Goal: Transaction & Acquisition: Purchase product/service

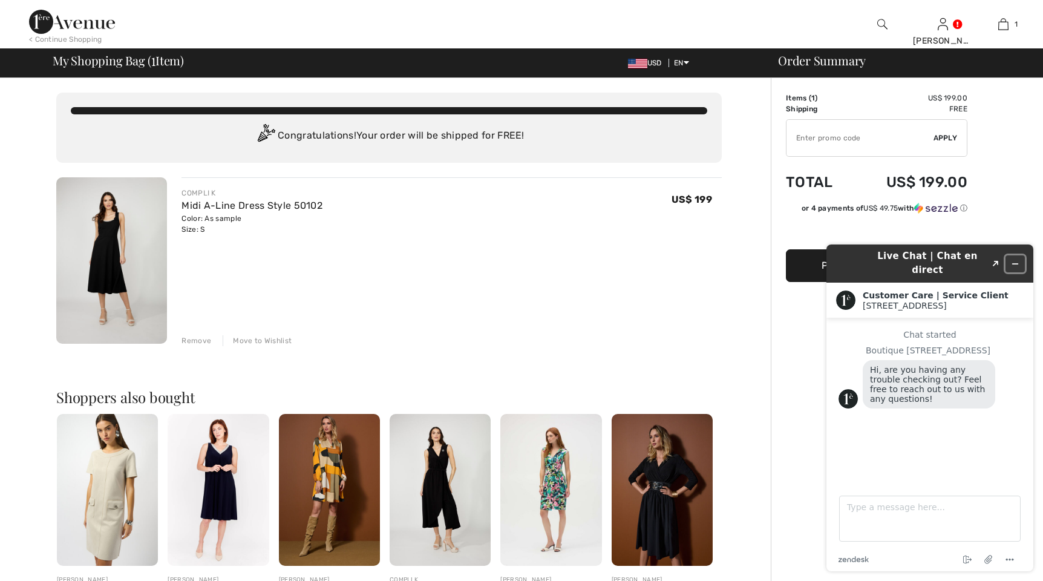
click at [668, 260] on icon "Minimize widget" at bounding box center [1015, 264] width 8 height 8
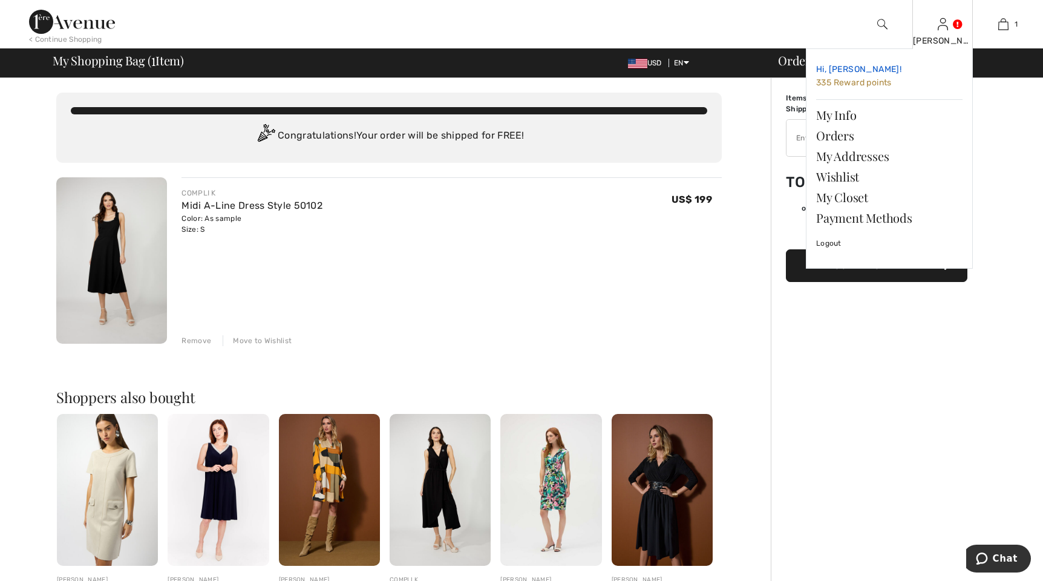
click at [668, 82] on span "335 Reward points" at bounding box center [854, 82] width 76 height 10
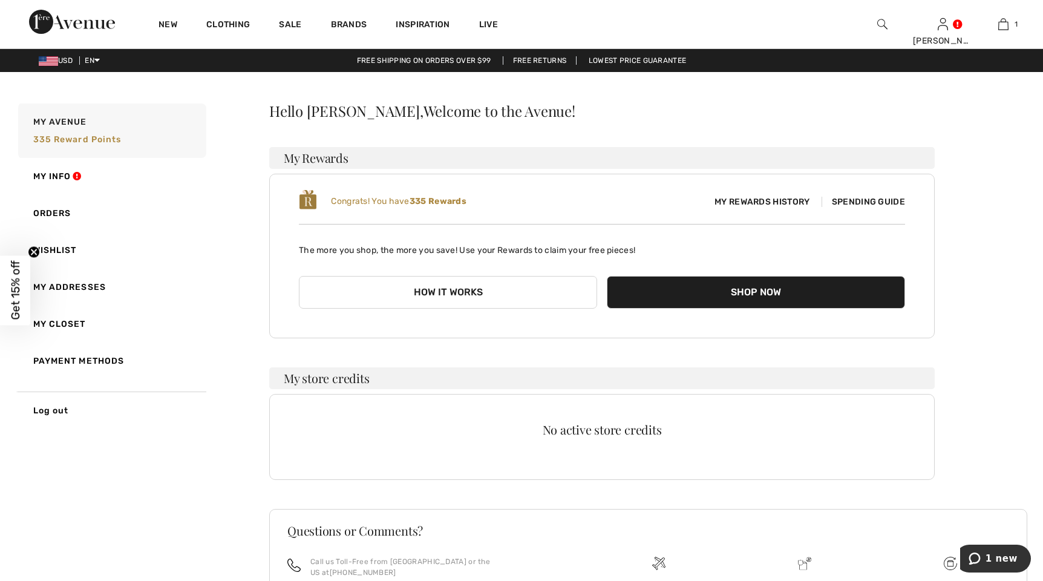
click at [852, 197] on span "Spending Guide" at bounding box center [864, 202] width 84 height 10
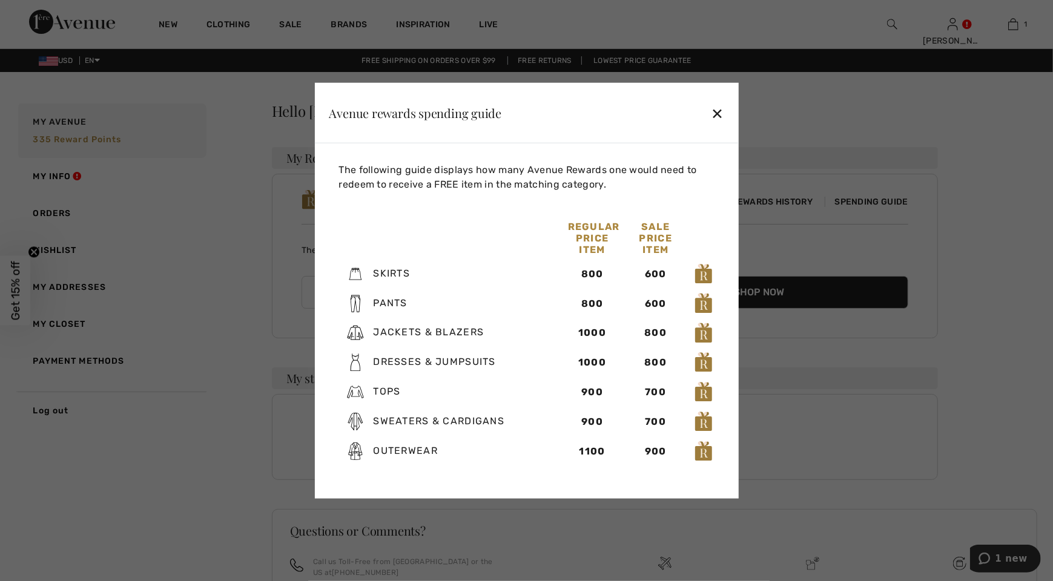
click at [709, 108] on div "Avenue rewards spending guide ✕" at bounding box center [527, 113] width 424 height 61
click at [722, 114] on div "✕" at bounding box center [717, 112] width 13 height 25
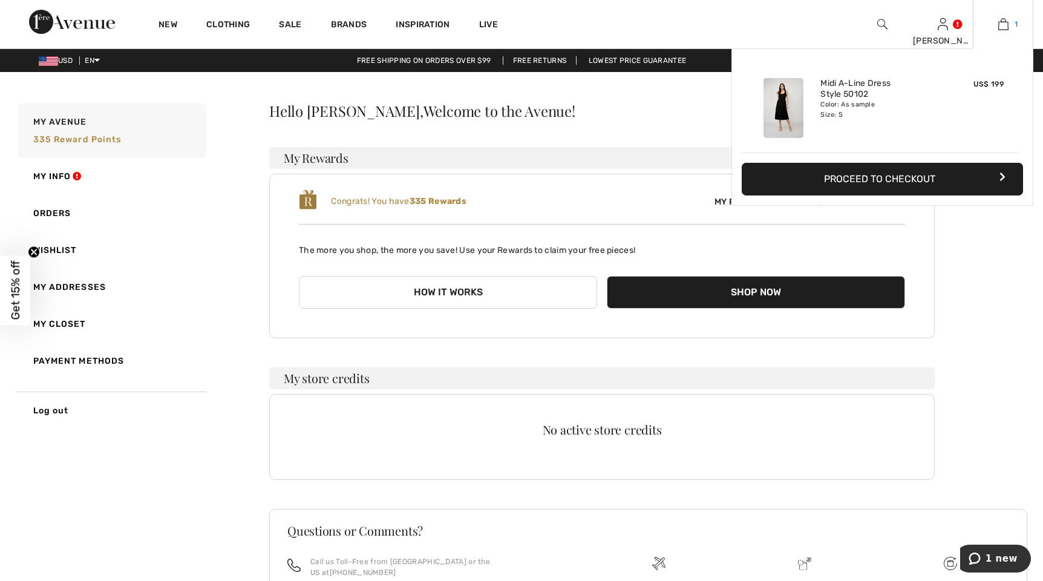
click at [1005, 25] on img at bounding box center [1004, 24] width 10 height 15
click at [1008, 27] on link "1" at bounding box center [1003, 24] width 59 height 15
click at [908, 180] on button "Proceed to Checkout" at bounding box center [882, 179] width 281 height 33
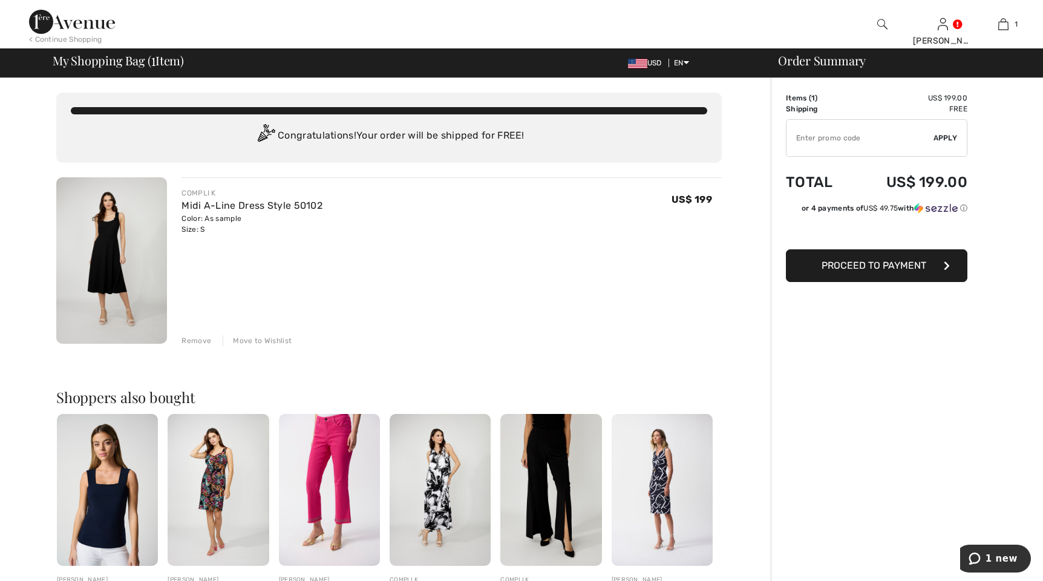
click at [882, 264] on span "Proceed to Payment" at bounding box center [874, 265] width 105 height 11
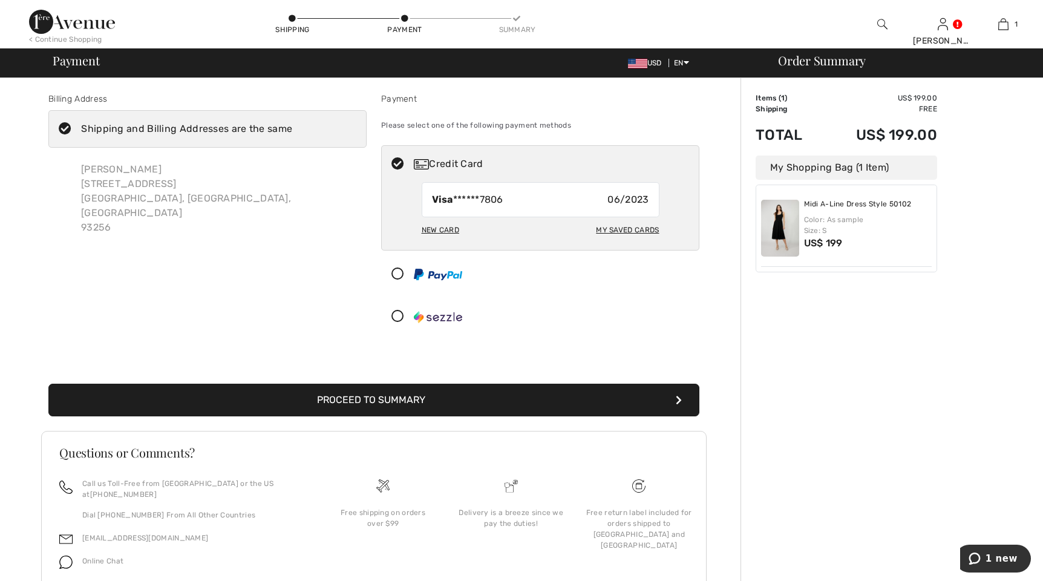
click at [311, 126] on label "Shipping and Billing Addresses are the same" at bounding box center [207, 129] width 318 height 38
click at [300, 126] on input "Shipping and Billing Addresses are the same" at bounding box center [296, 129] width 8 height 36
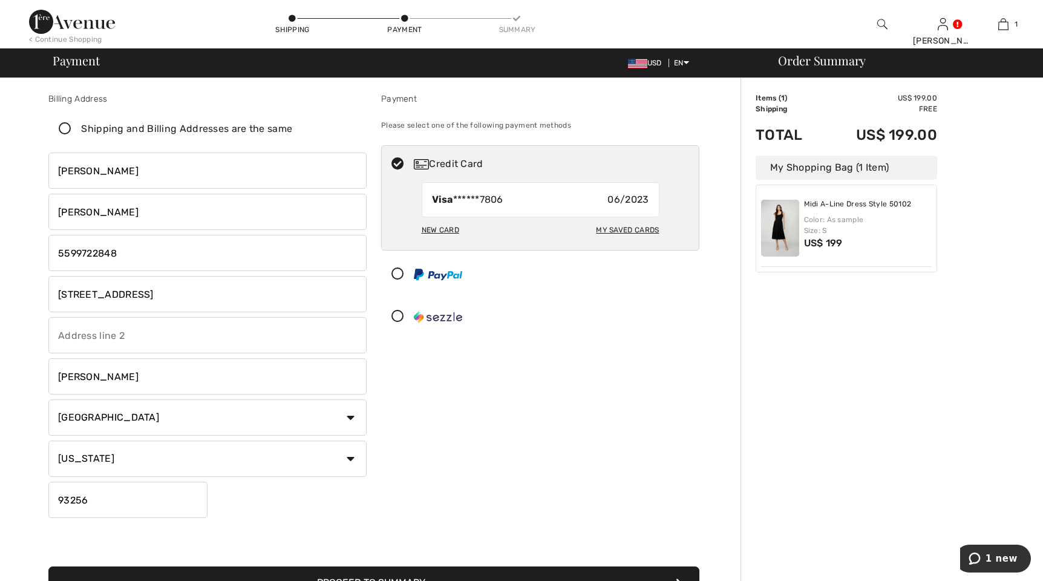
checkbox input "false"
click at [137, 296] on input "11710 Road 136" at bounding box center [207, 294] width 318 height 36
type input "1"
type input "p"
type input "P.O. box 809"
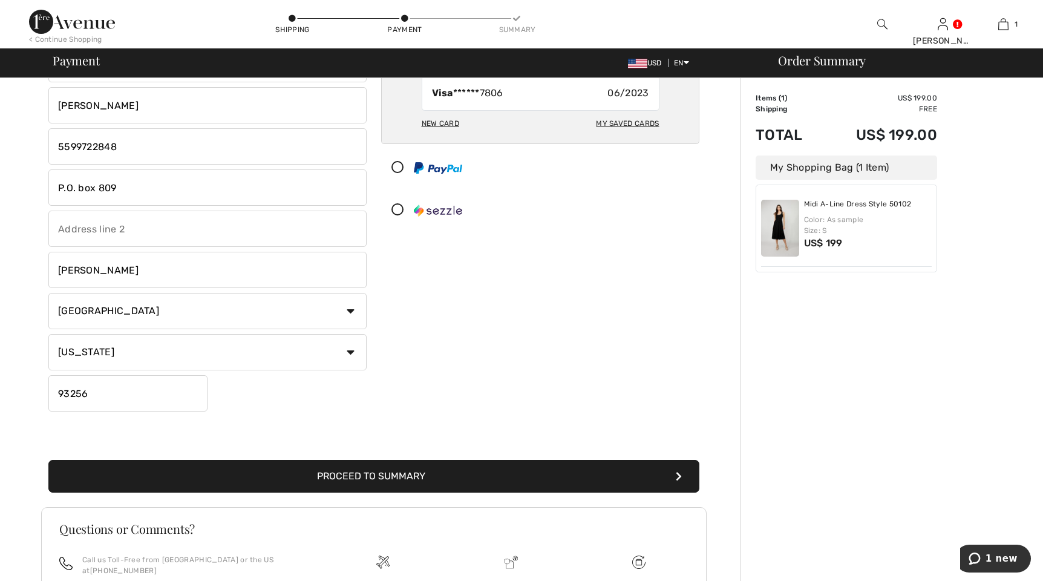
scroll to position [121, 0]
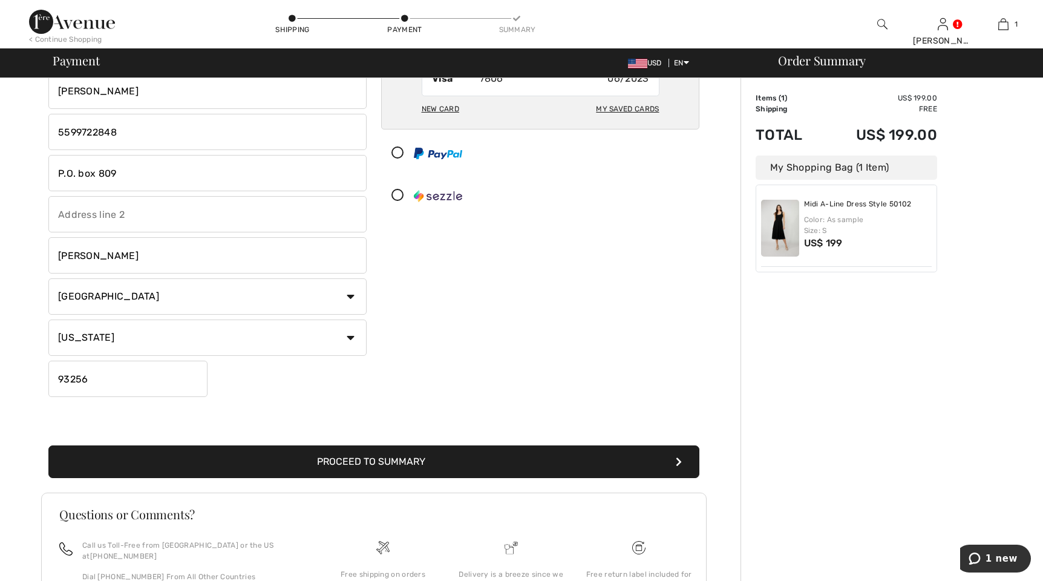
click at [340, 463] on button "Proceed to Summary" at bounding box center [373, 461] width 651 height 33
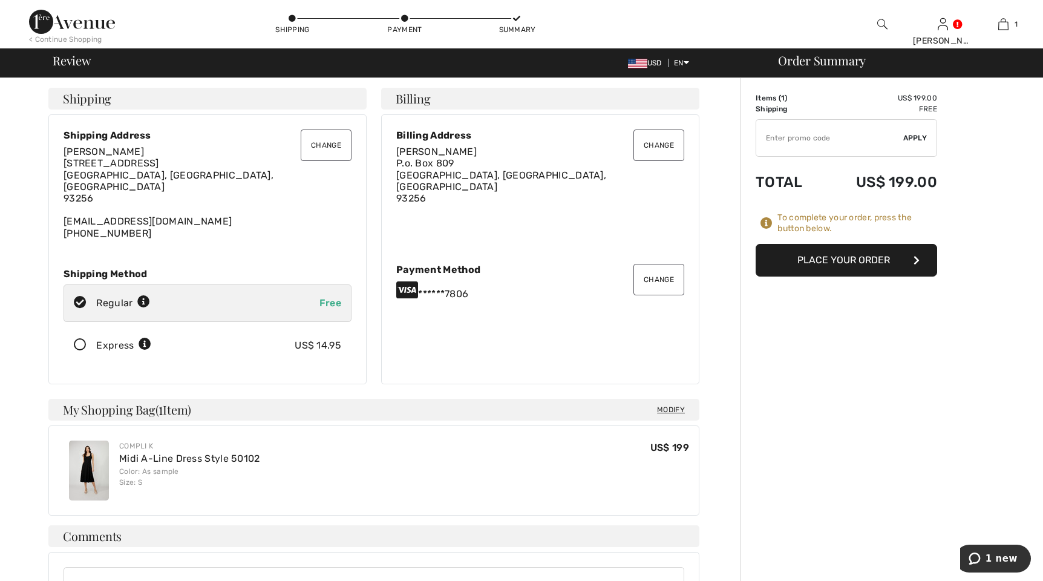
click at [324, 142] on button "Change" at bounding box center [326, 145] width 51 height 31
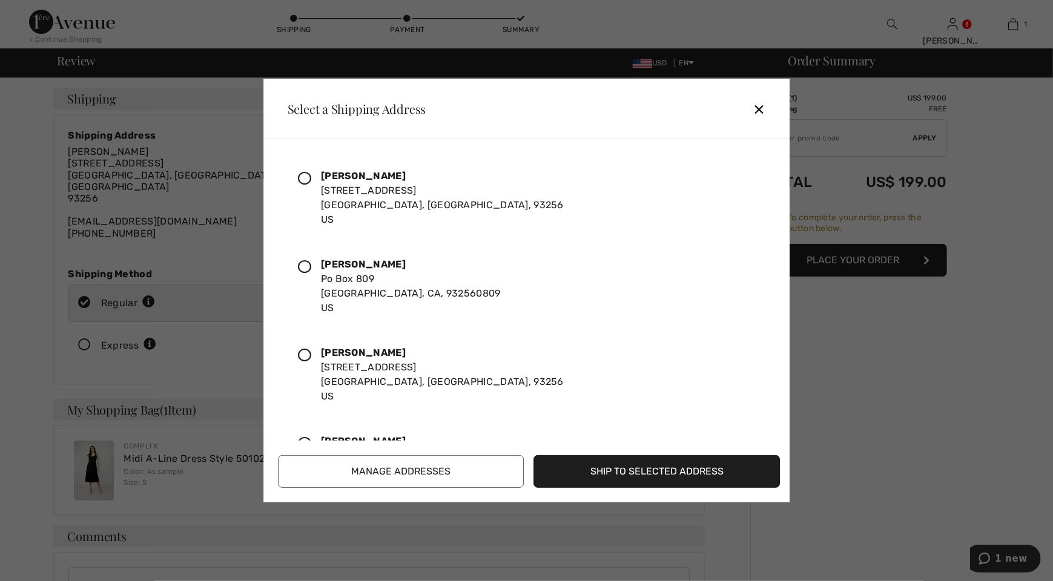
click at [305, 176] on icon at bounding box center [304, 178] width 13 height 13
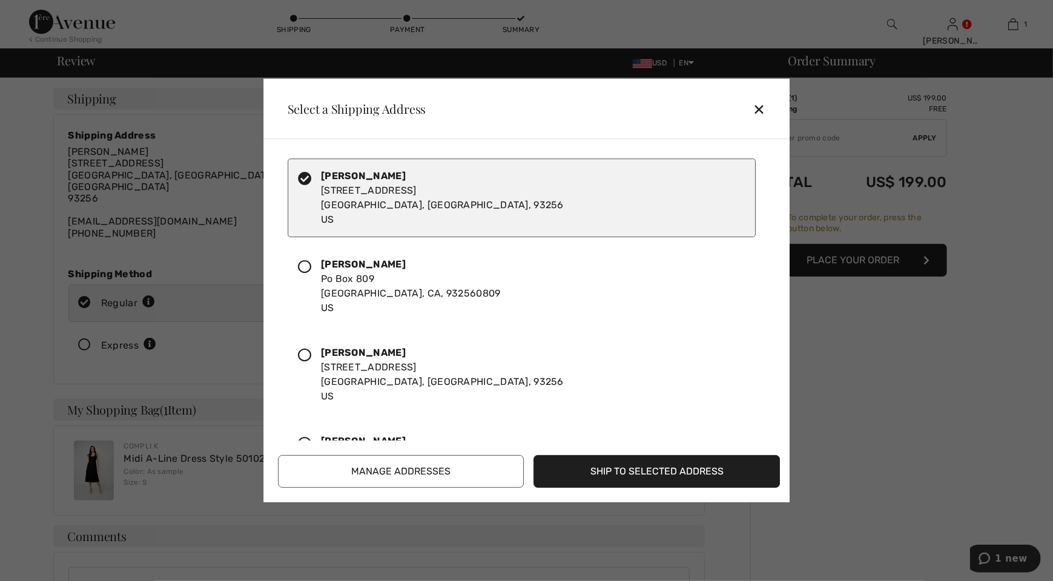
click at [636, 471] on button "Ship to Selected Address" at bounding box center [657, 471] width 246 height 33
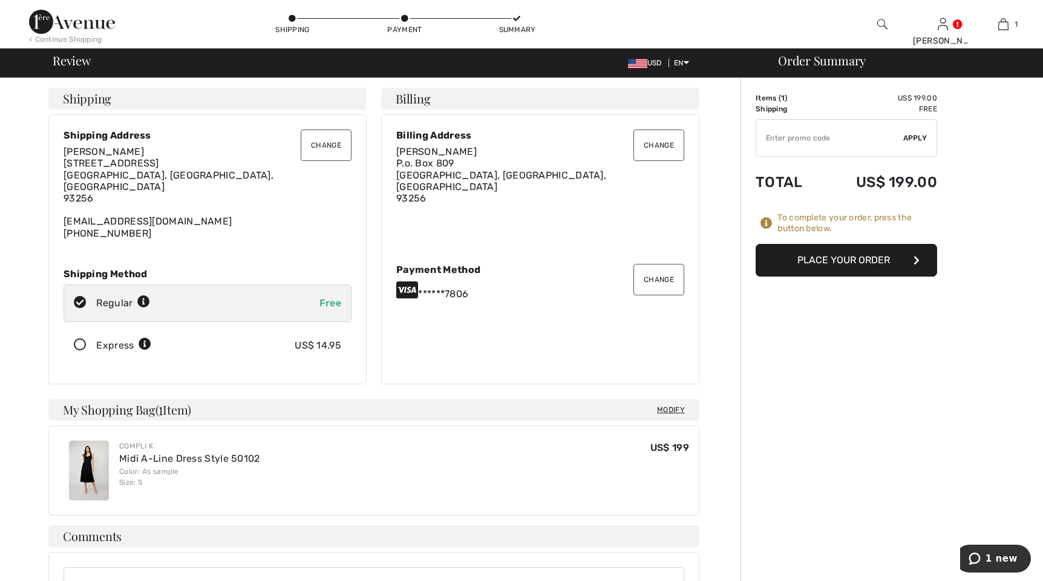
click at [852, 261] on button "Place Your Order" at bounding box center [847, 260] width 182 height 33
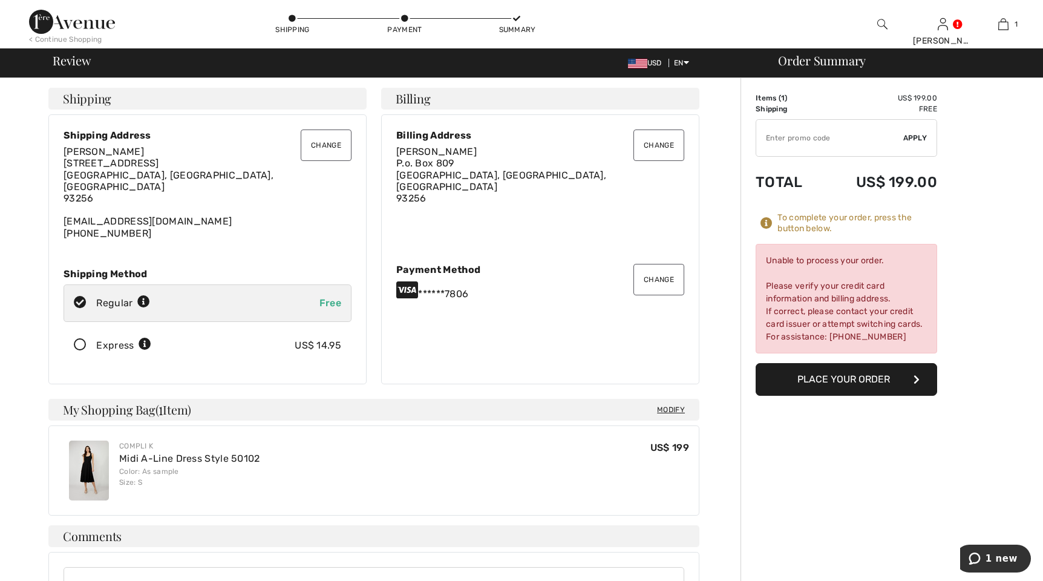
click at [659, 269] on button "Change" at bounding box center [659, 279] width 51 height 31
click at [660, 274] on button "Change" at bounding box center [659, 279] width 51 height 31
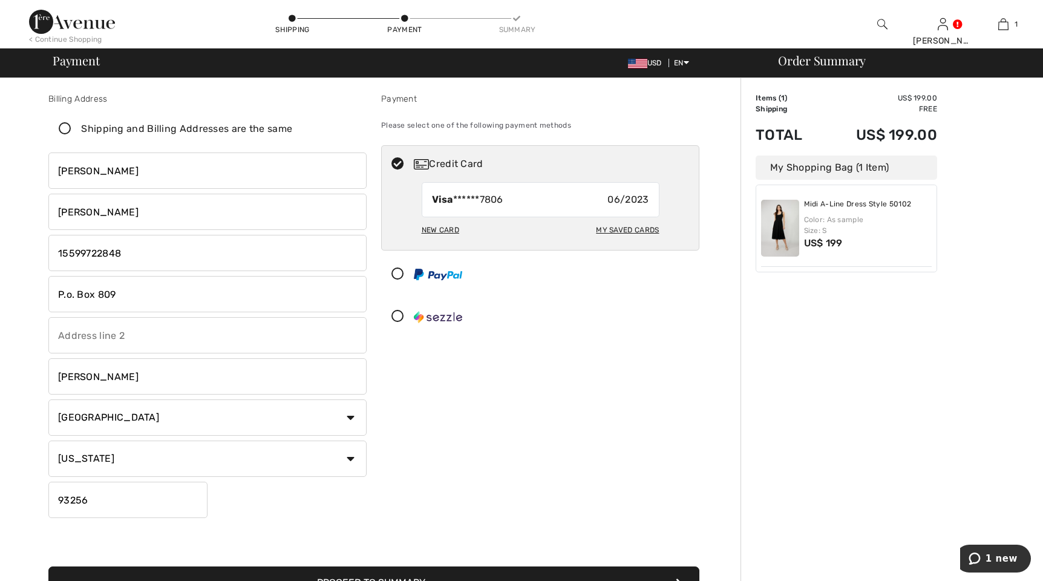
click at [627, 228] on div "My Saved Cards" at bounding box center [627, 230] width 63 height 21
radio input "true"
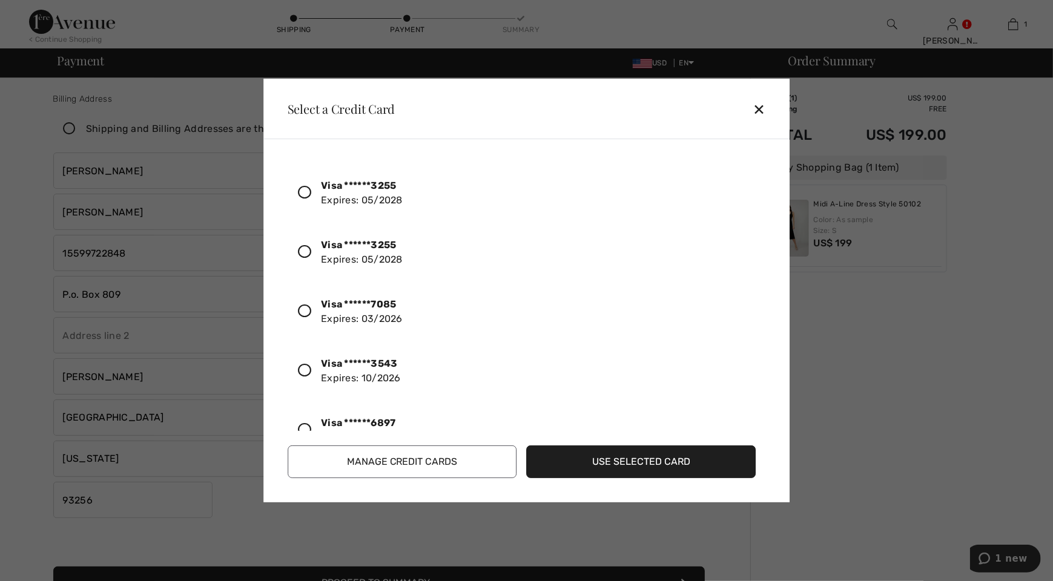
click at [304, 249] on icon at bounding box center [304, 251] width 13 height 13
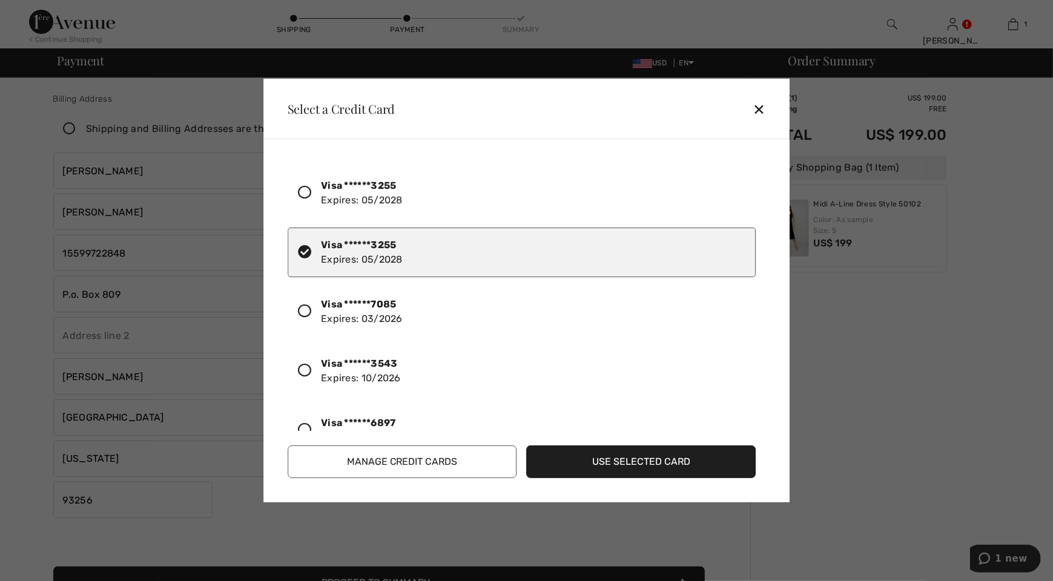
click at [659, 466] on button "Use Selected Card" at bounding box center [641, 461] width 229 height 33
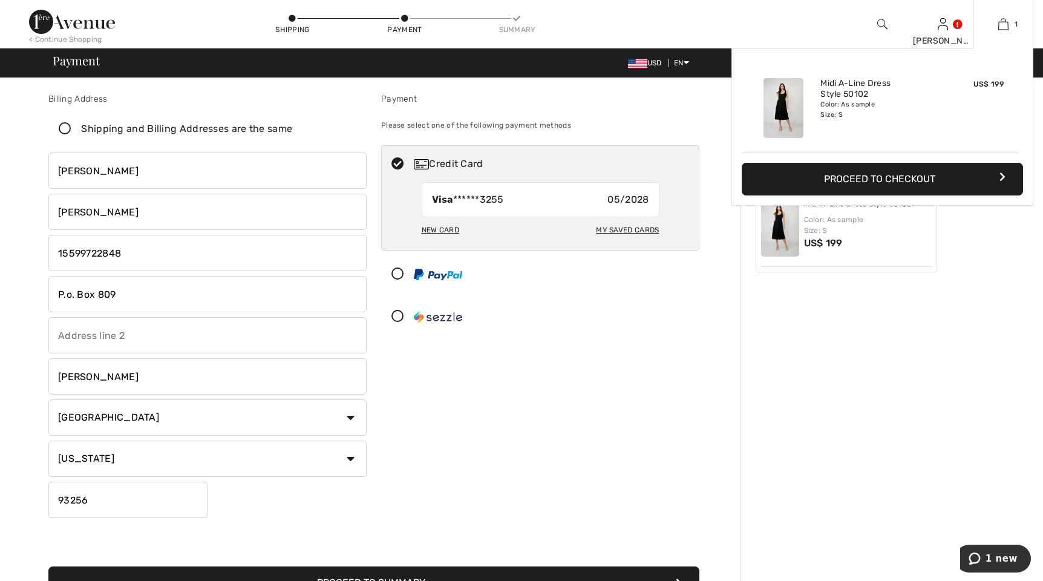
click at [933, 177] on button "Proceed to Checkout" at bounding box center [882, 179] width 281 height 33
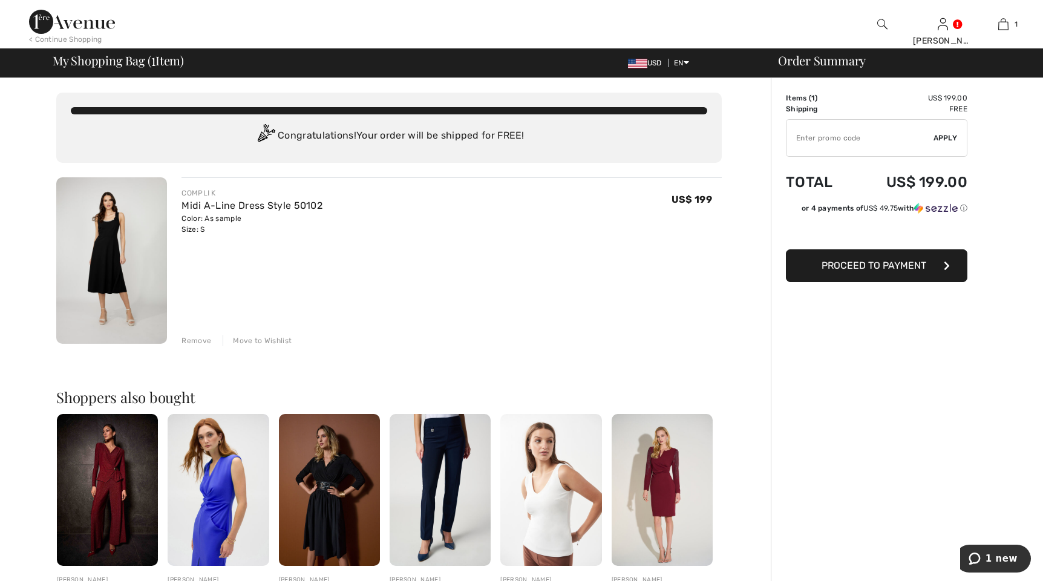
click at [859, 268] on span "Proceed to Payment" at bounding box center [874, 265] width 105 height 11
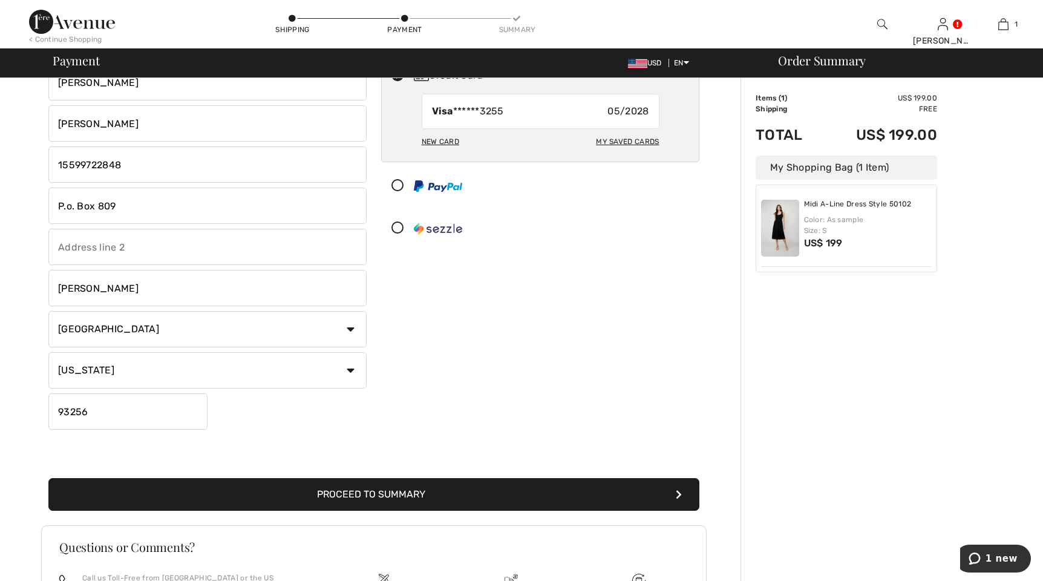
scroll to position [222, 0]
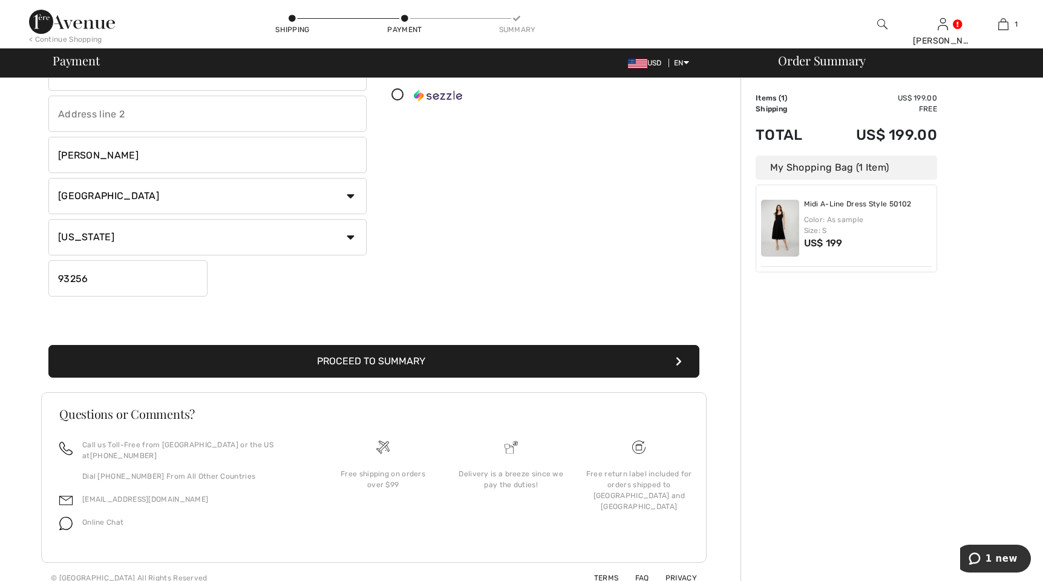
click at [398, 358] on button "Proceed to Summary" at bounding box center [373, 361] width 651 height 33
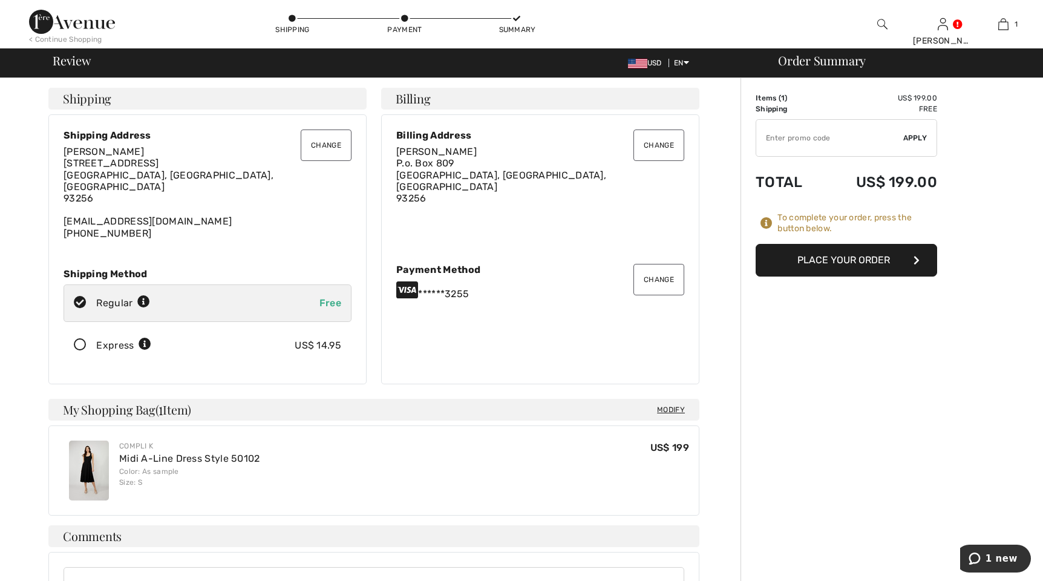
click at [853, 260] on button "Place Your Order" at bounding box center [847, 260] width 182 height 33
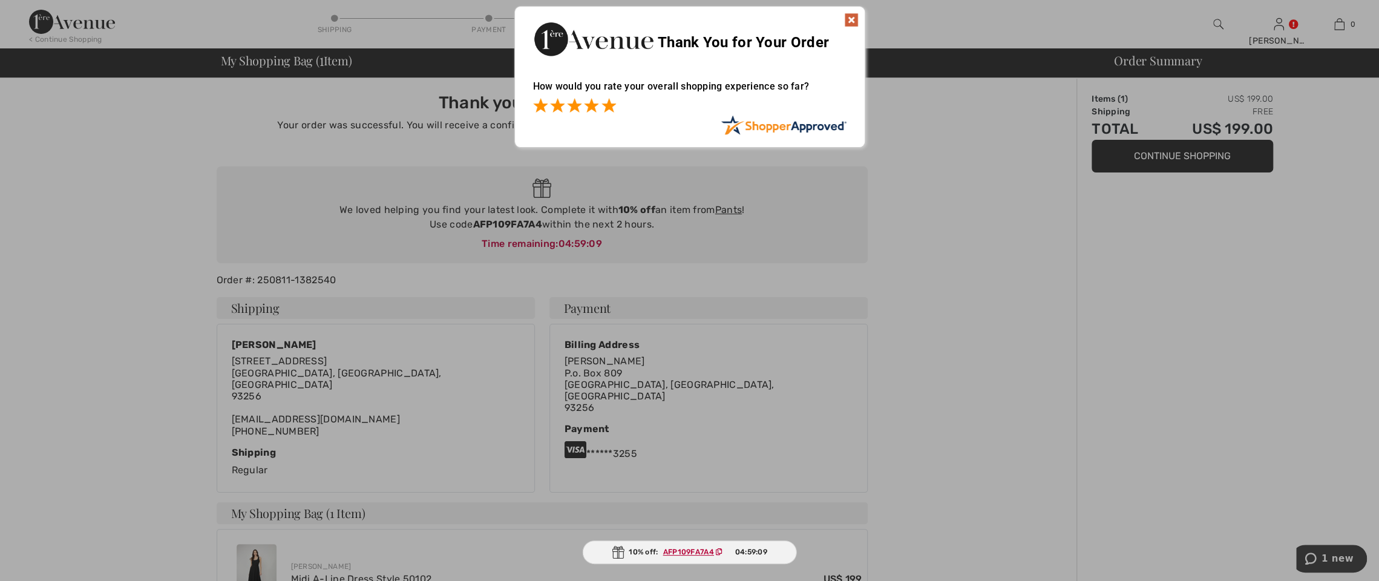
click at [610, 108] on span at bounding box center [609, 105] width 15 height 15
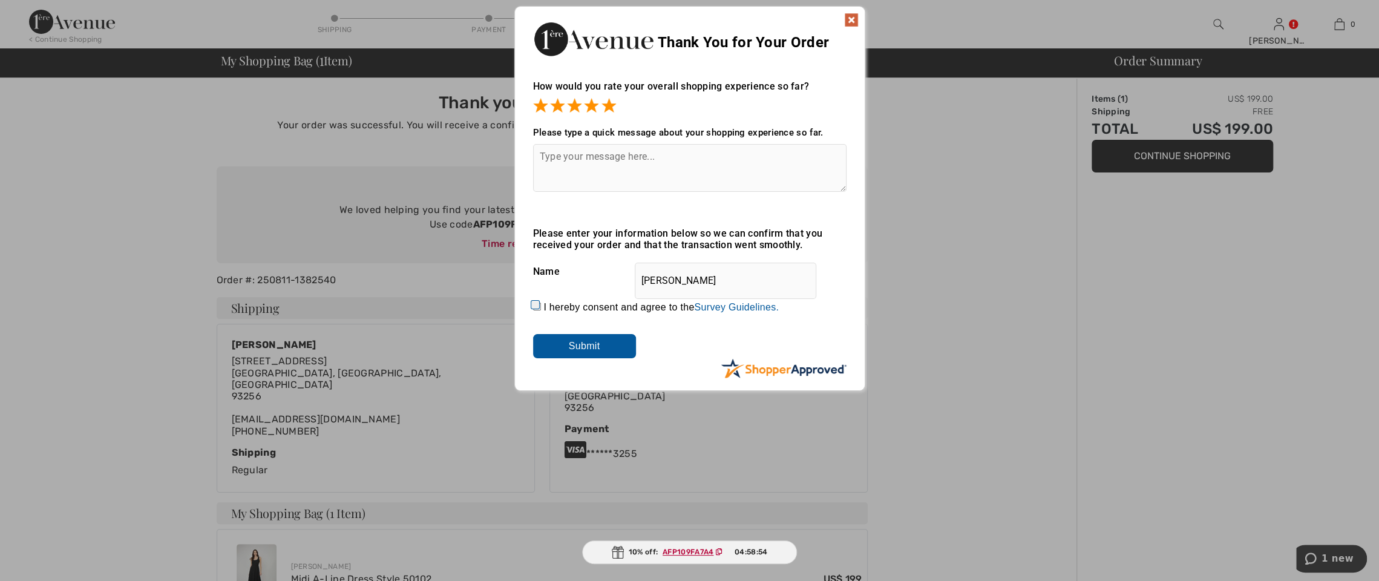
click at [854, 16] on img at bounding box center [851, 20] width 15 height 15
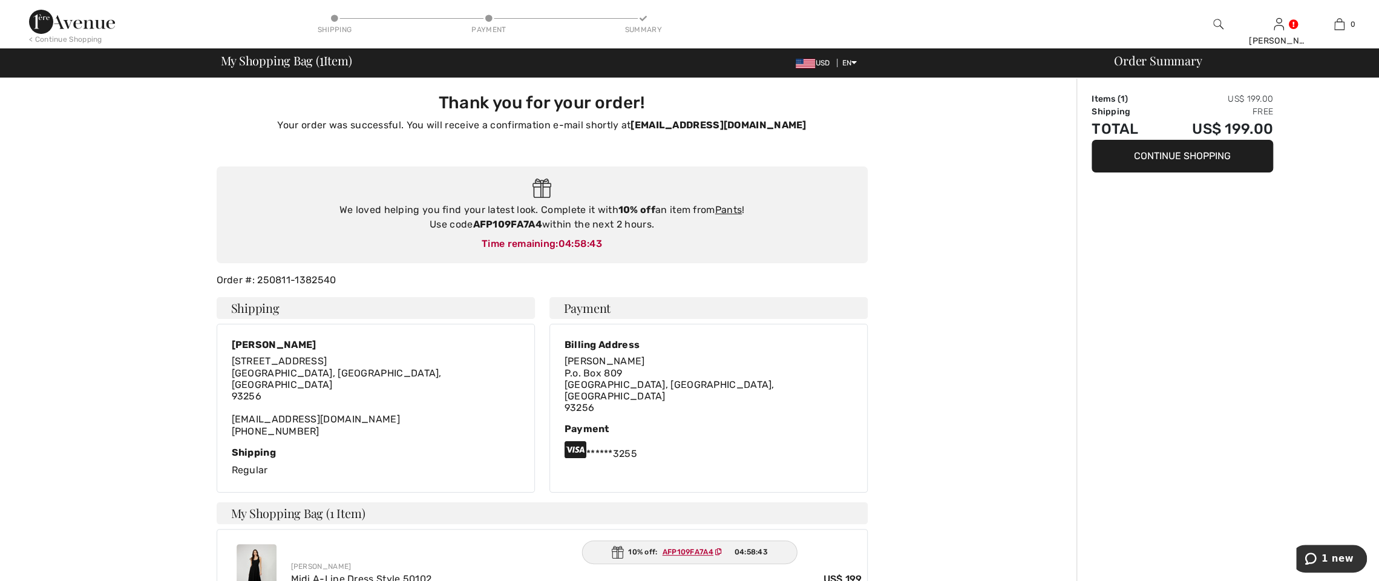
click at [693, 39] on div "Shipping Payment Summary" at bounding box center [489, 24] width 690 height 48
click at [1043, 163] on button "Continue Shopping" at bounding box center [1183, 156] width 182 height 33
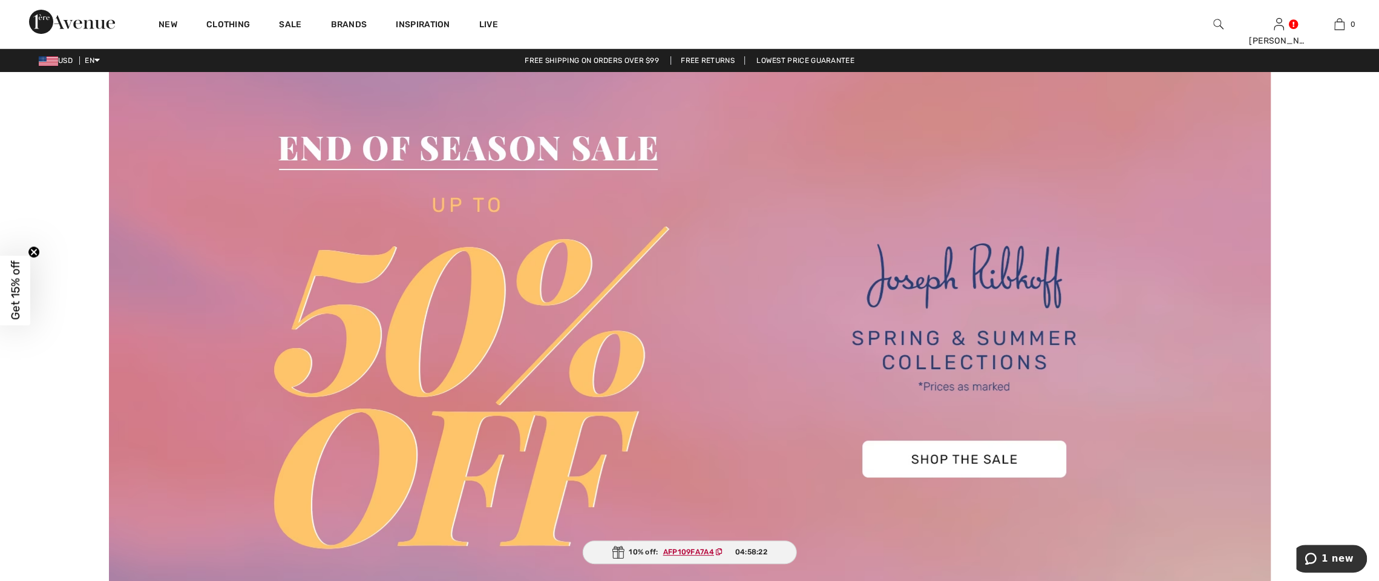
drag, startPoint x: 1339, startPoint y: 11, endPoint x: 203, endPoint y: 166, distance: 1146.6
click at [203, 166] on img at bounding box center [690, 350] width 1162 height 557
click at [36, 250] on circle "Close teaser" at bounding box center [33, 251] width 11 height 11
